Goal: Task Accomplishment & Management: Complete application form

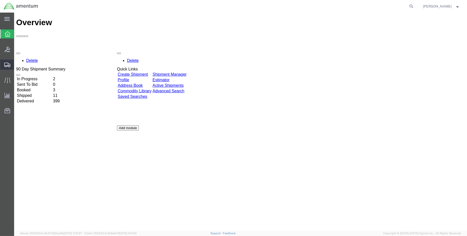
click at [0, 0] on span "Create Shipment" at bounding box center [0, 0] width 0 height 0
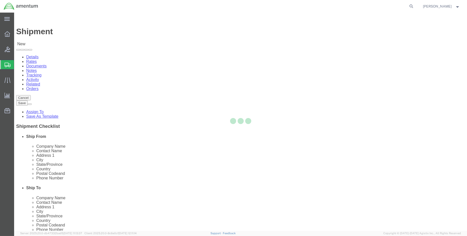
select select
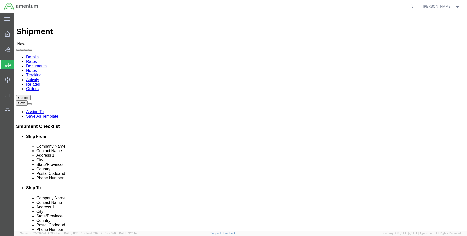
select select "MYPROFILE"
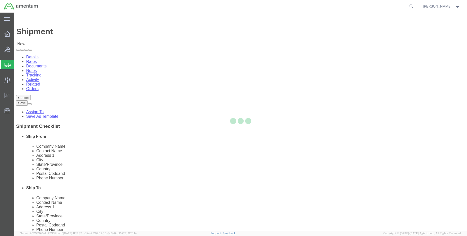
select select "LA"
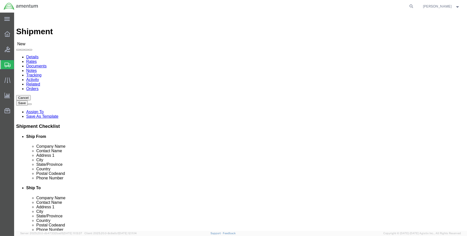
type input "dtm"
select select "49921"
select select "MI"
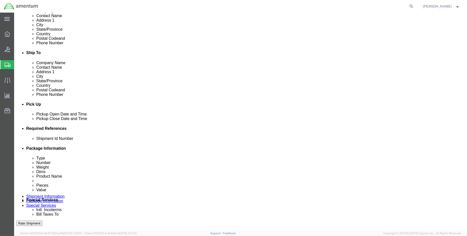
scroll to position [168, 0]
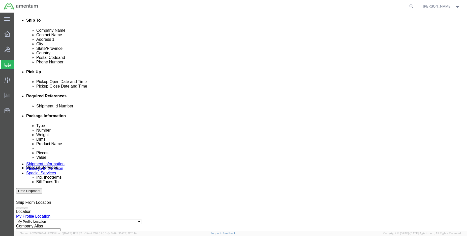
click div "[DATE] 9:00 AM"
type input "1:00 PM"
click button "Apply"
click div "[DATE] 2:00 PM"
type input "3:00 PM"
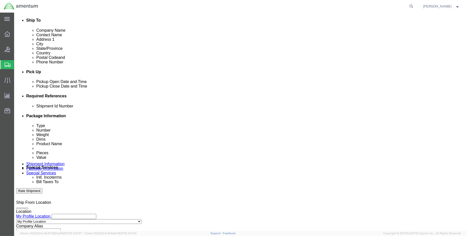
click button "Apply"
click button "Add reference"
click input "text"
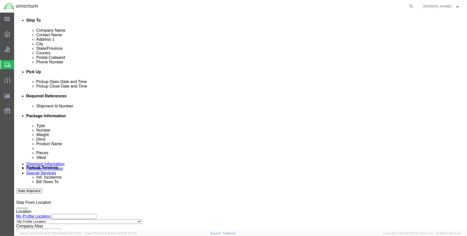
type input "ENO shipment:"
select select "DEPT"
type input "CBP"
select select "CUSTREF"
type input "DTM usage:"
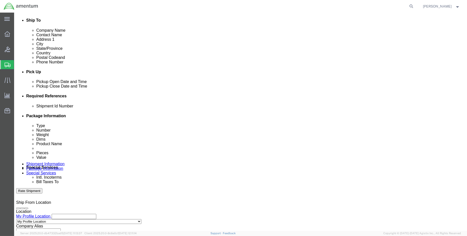
select select "PROJNUM"
click input "ENO shipment:"
click input "ENO shipment: 513-09334"
type input "ENO shipment: 513-009334"
click input "DTM usage:"
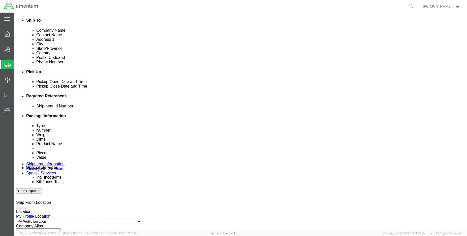
type input "DTM usage: 513-009334"
paste input "6118.04.03.2219.000.ENO.0000"
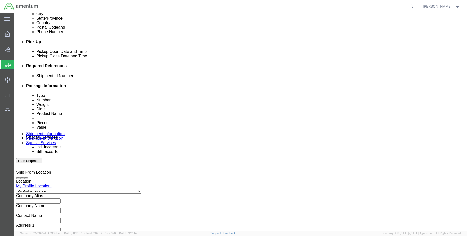
scroll to position [224, 0]
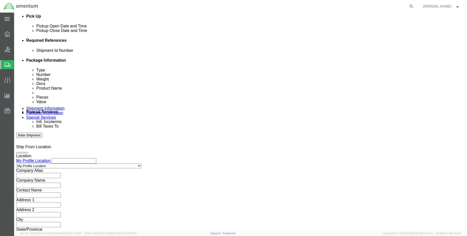
type input "6118.04.03.2219.000.ENO.0000"
click button "Continue"
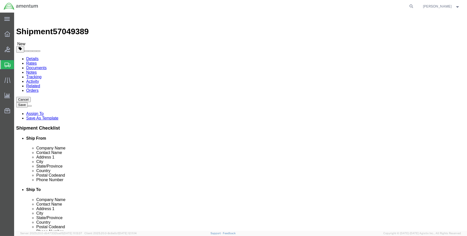
click select "Select BCK Boxes Bale(s) Basket(s) Bolt(s) Bottle(s) Buckets Bulk Bundle(s) Can…"
select select "SBX"
click select "Select BCK Boxes Bale(s) Basket(s) Bolt(s) Bottle(s) Buckets Bulk Bundle(s) Can…"
type input "12.25"
type input "11.00"
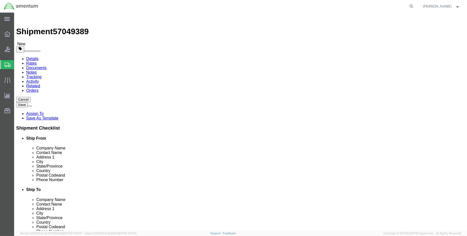
type input "1.50"
click input "0.00"
type input "0"
type input "1.00"
click link "Add Content"
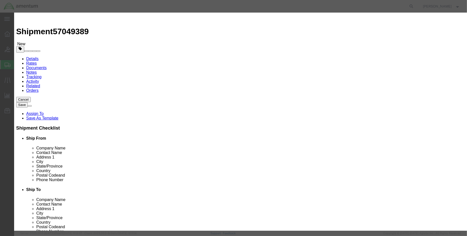
click input "text"
type input "sc41-722"
click span "Name:"
select select "USD"
type input "CELL SPONGE NEOPR"
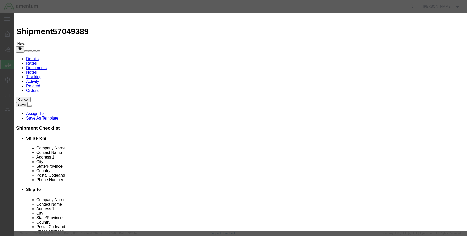
type input "SC41-722012"
type input "CELL SPONGE NEOPR (PN: SC41-722012)"
type input "1"
click select "Select Bag Barrels 100Board Feet Bottle Box Blister Pack Carats Can Capsule Car…"
select select "ROLL"
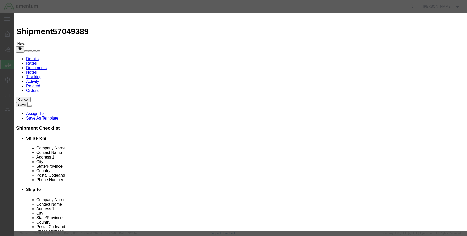
click select "Select Bag Barrels 100Board Feet Bottle Box Blister Pack Carats Can Capsule Car…"
click input "text"
type input "250.00"
click button "Save & Close"
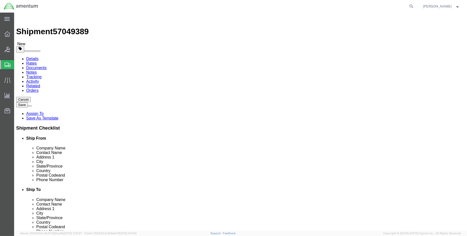
click button "Rate Shipment"
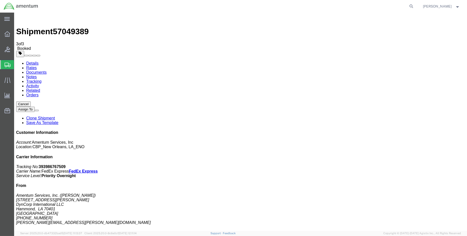
click at [33, 61] on link "Details" at bounding box center [32, 63] width 12 height 4
click link "Schedule pickup request"
click at [0, 0] on span "Create Shipment" at bounding box center [0, 0] width 0 height 0
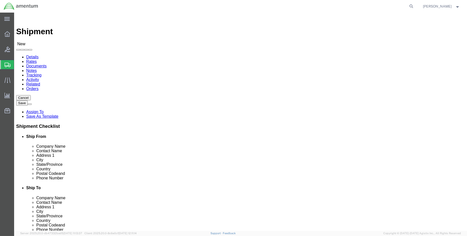
select select "MYPROFILE"
select select "LA"
type input "epl"
select select "49927"
select select "NY"
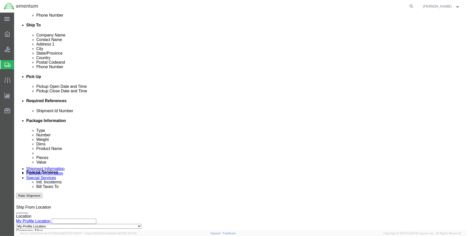
scroll to position [168, 0]
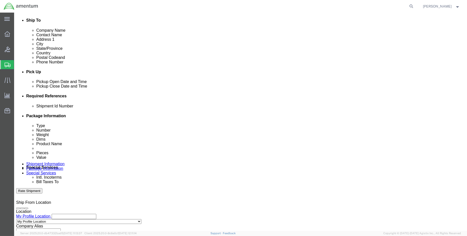
click div "[DATE] 10:00 AM"
type input "1:00 PM"
click button "Apply"
click div "[DATE] 2:00 PM"
type input "15:00 PM"
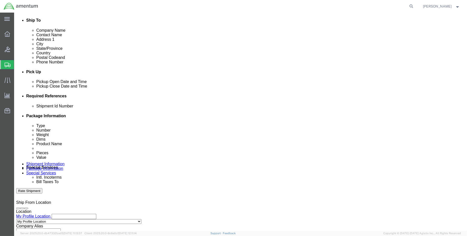
click button "Apply"
click button "Add reference"
click input "text"
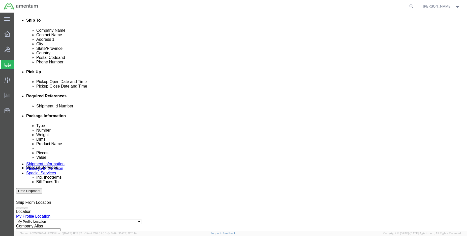
type input "ENO shipment:"
select select "DEPT"
type input "CBP"
select select "CUSTREF"
type input "D"
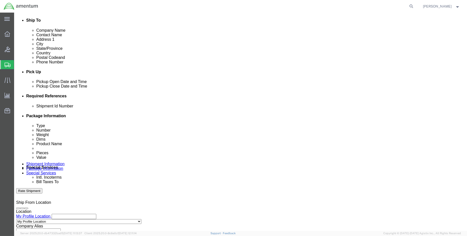
type input "EPL usage:"
select select "PROJNUM"
click input "ENO shipment:"
type input "ENO shipment: 613-009376"
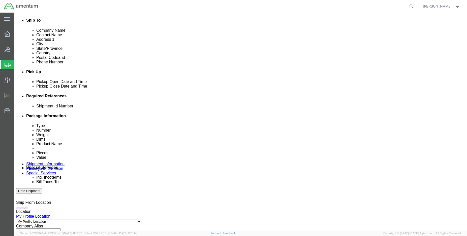
click input "EPL usage:"
type input "EPL usage: 613-009376"
paste input "6118.04.03.2219.000.ENO.0000"
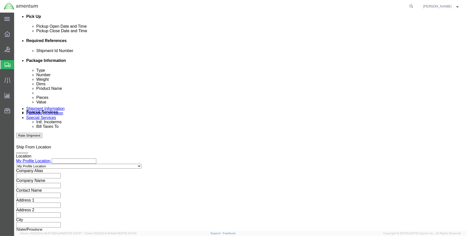
scroll to position [224, 0]
type input "6118.04.03.2219.000.ENO.0000"
click button "Continue"
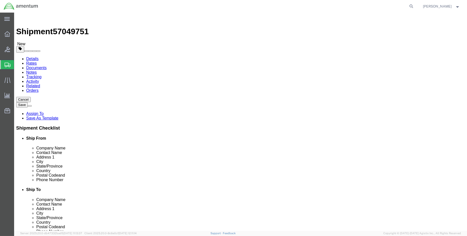
click select "Select BCK Boxes Bale(s) Basket(s) Bolt(s) Bottle(s) Buckets Bulk Bundle(s) Can…"
select select "MBX"
click select "Select BCK Boxes Bale(s) Basket(s) Bolt(s) Bottle(s) Buckets Bulk Bundle(s) Can…"
type input "13.00"
type input "11.50"
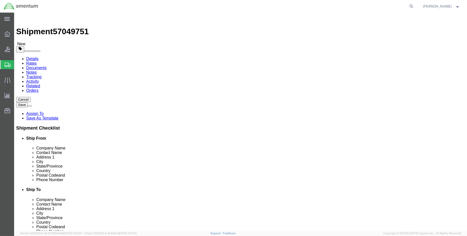
type input "2.50"
click div "0.00 Select kgs lbs"
type input "2.00"
click link "Add Content"
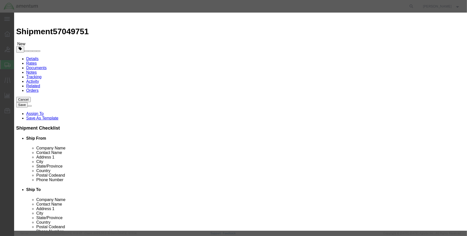
click input "text"
type input "355a12-1420-00"
click td "Name: EROSION STRIP ,SHLF"
select select "USD"
type input "EROSION STRIP ,SHLF"
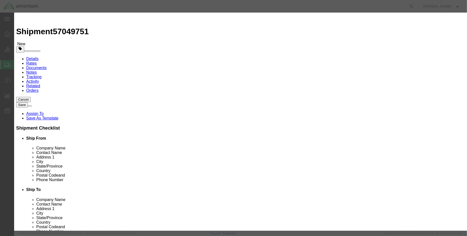
type input "355A12-1420-00"
type input "EROSION STRIP ,SHLF (PN: 355A12-1420-00)"
type input "2.00"
click div "Product Name EROSION STRIP ,SHLF (PN: 355A12-1420-00) 355a12-1420-00 Pieces 2.0…"
click input "text"
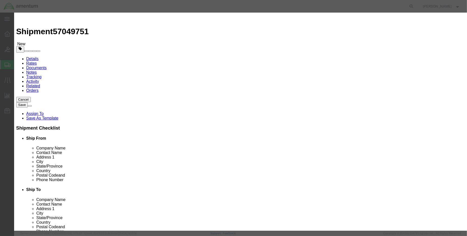
type input "300.00"
click button "Save & Close"
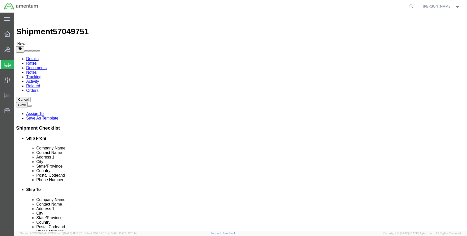
click button "Rate Shipment"
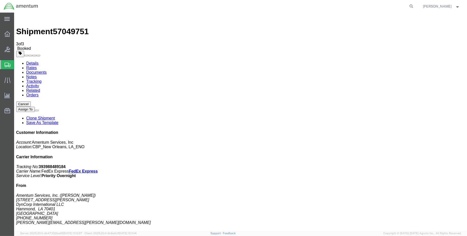
click at [27, 61] on link "Details" at bounding box center [32, 63] width 12 height 4
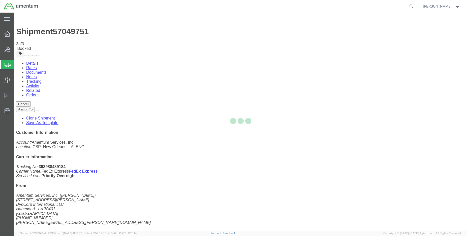
click at [220, 75] on div at bounding box center [240, 122] width 453 height 218
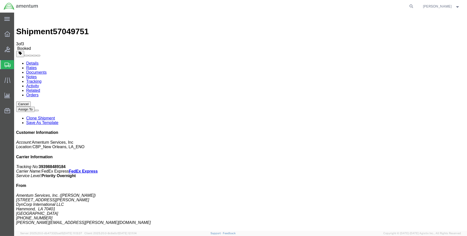
click link "Schedule pickup request"
click at [8, 6] on img at bounding box center [21, 7] width 35 height 8
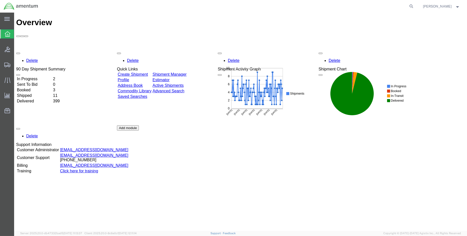
click at [34, 93] on td "Shipped" at bounding box center [35, 95] width 36 height 5
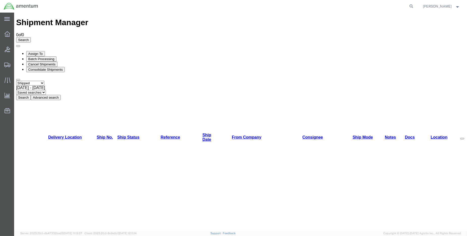
click at [31, 95] on button "Search" at bounding box center [23, 97] width 15 height 5
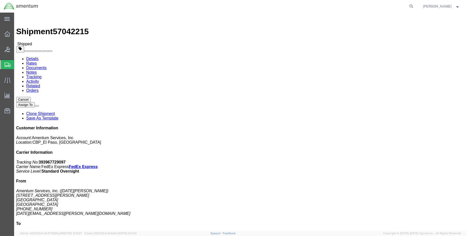
click link "Tracking"
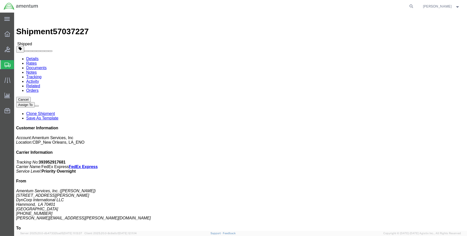
click link "Tracking"
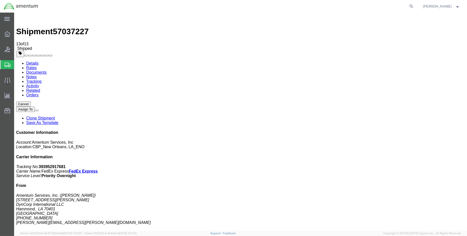
click at [7, 7] on img at bounding box center [21, 7] width 35 height 8
